Goal: Information Seeking & Learning: Find specific fact

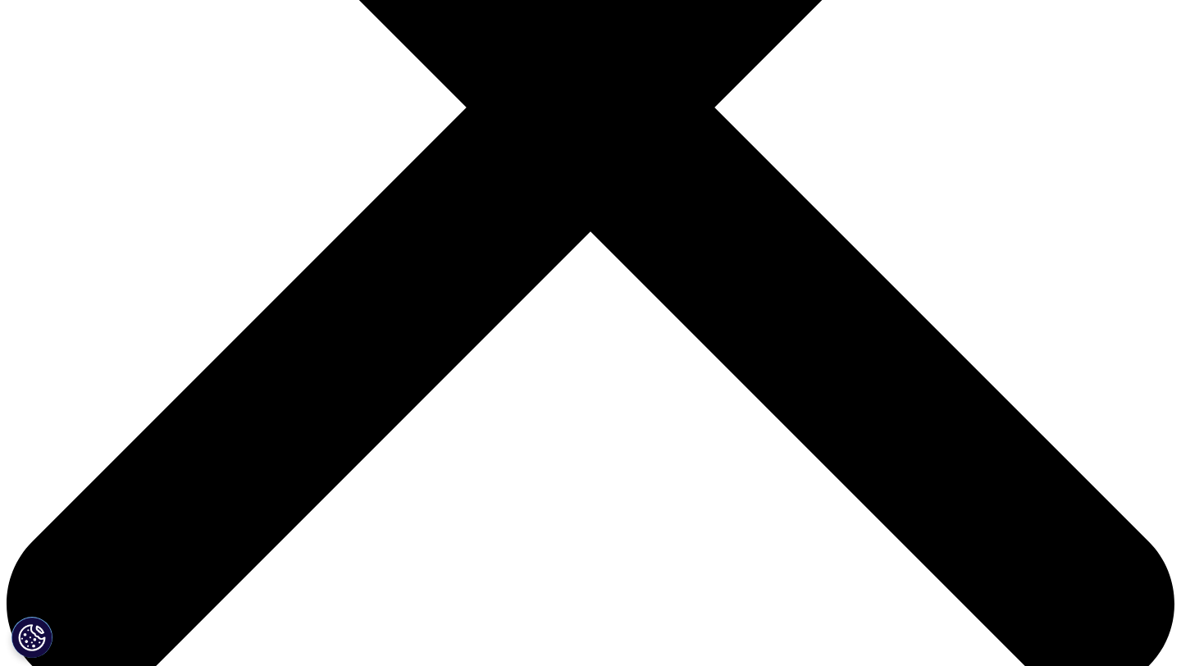
scroll to position [472, 0]
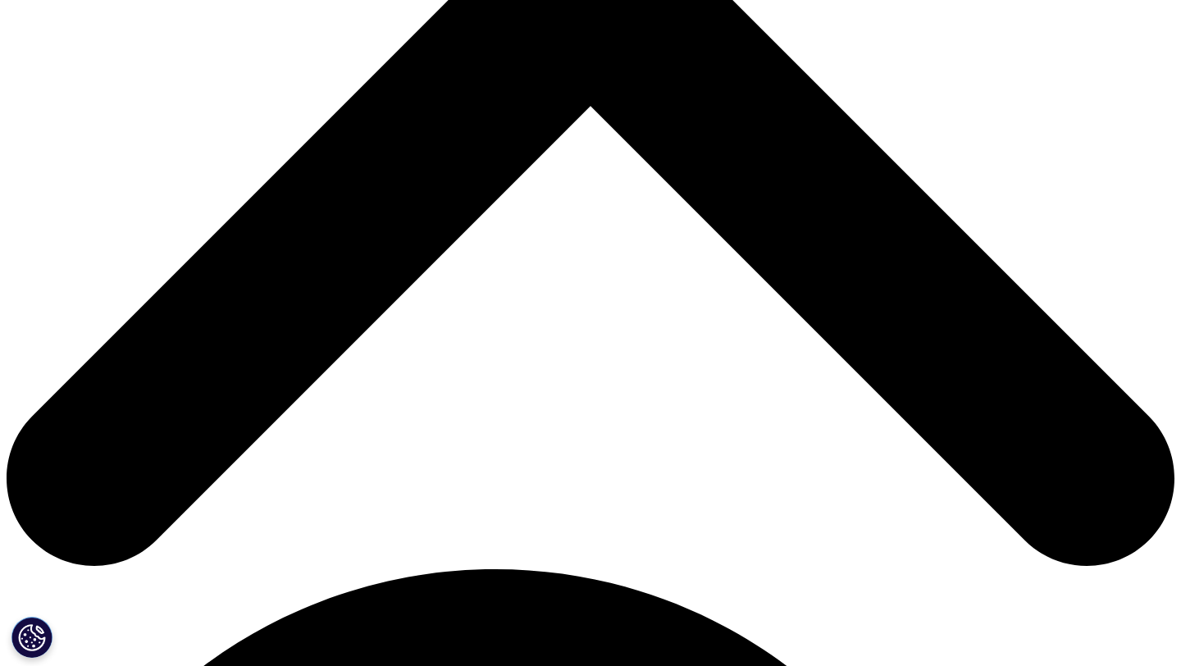
scroll to position [684, 0]
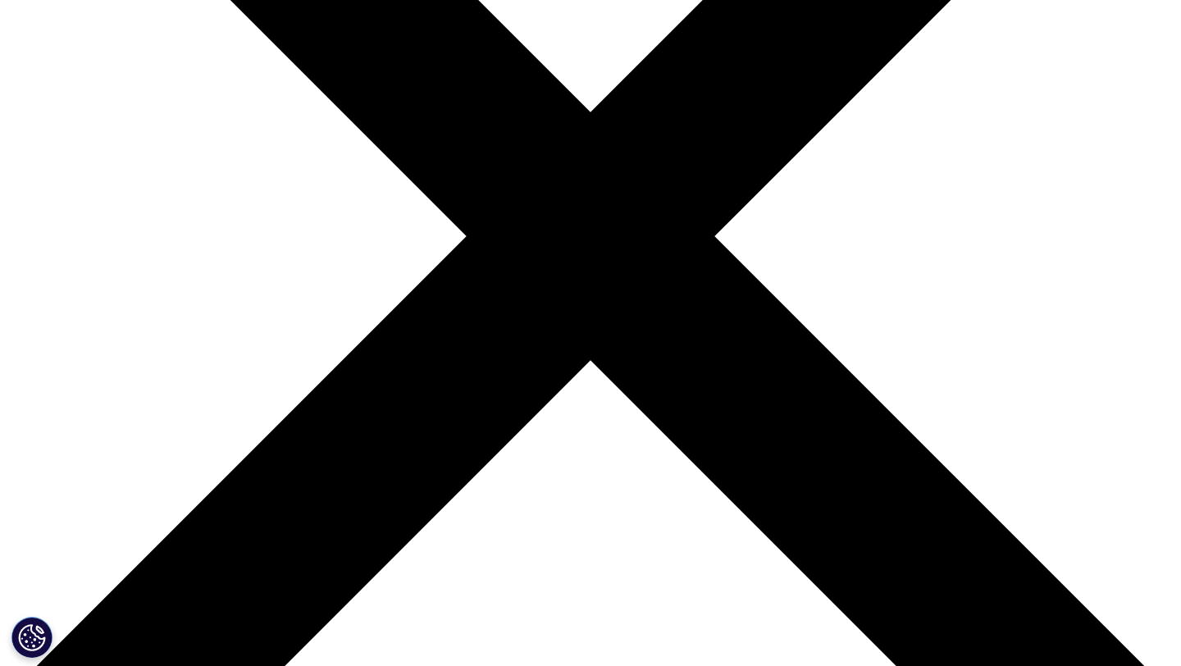
scroll to position [487, 0]
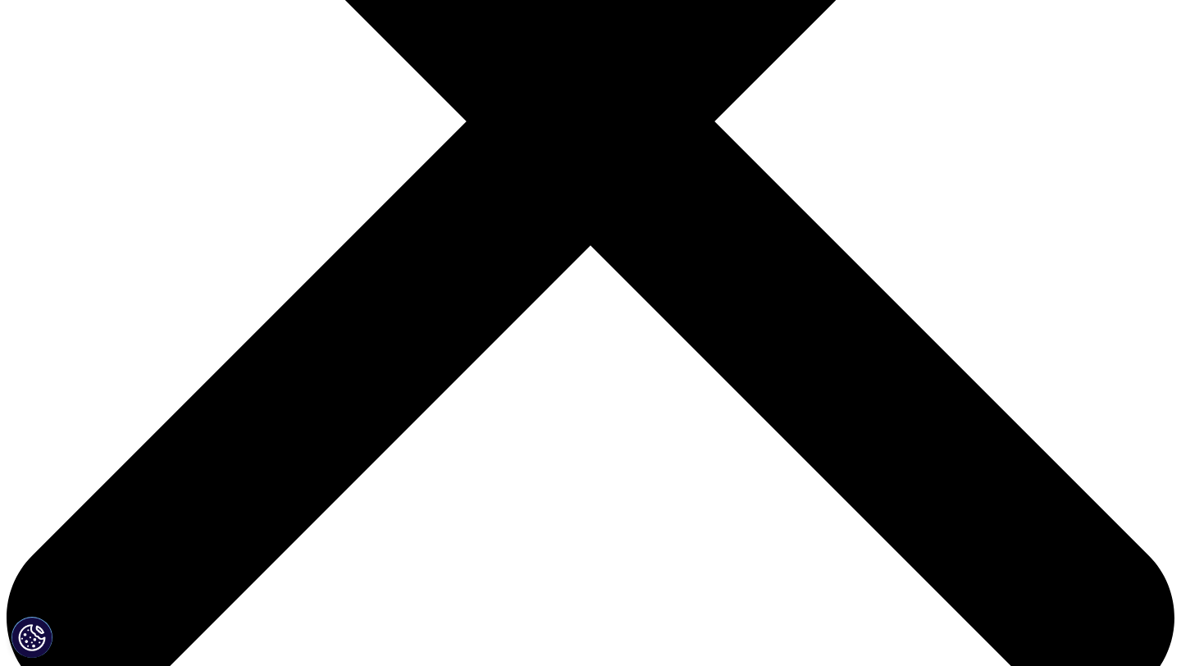
copy div "Pharmaceutical Market [GEOGRAPHIC_DATA]"
click at [362, 322] on p at bounding box center [591, 328] width 641 height 30
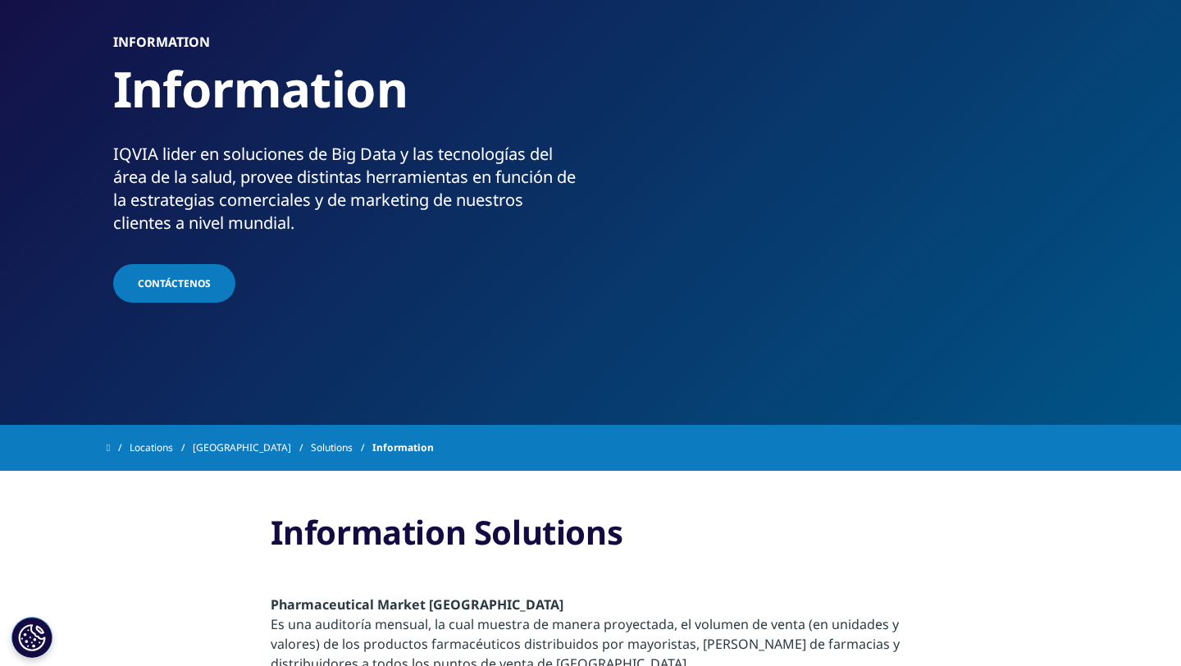
scroll to position [112, 0]
